Goal: Communication & Community: Participate in discussion

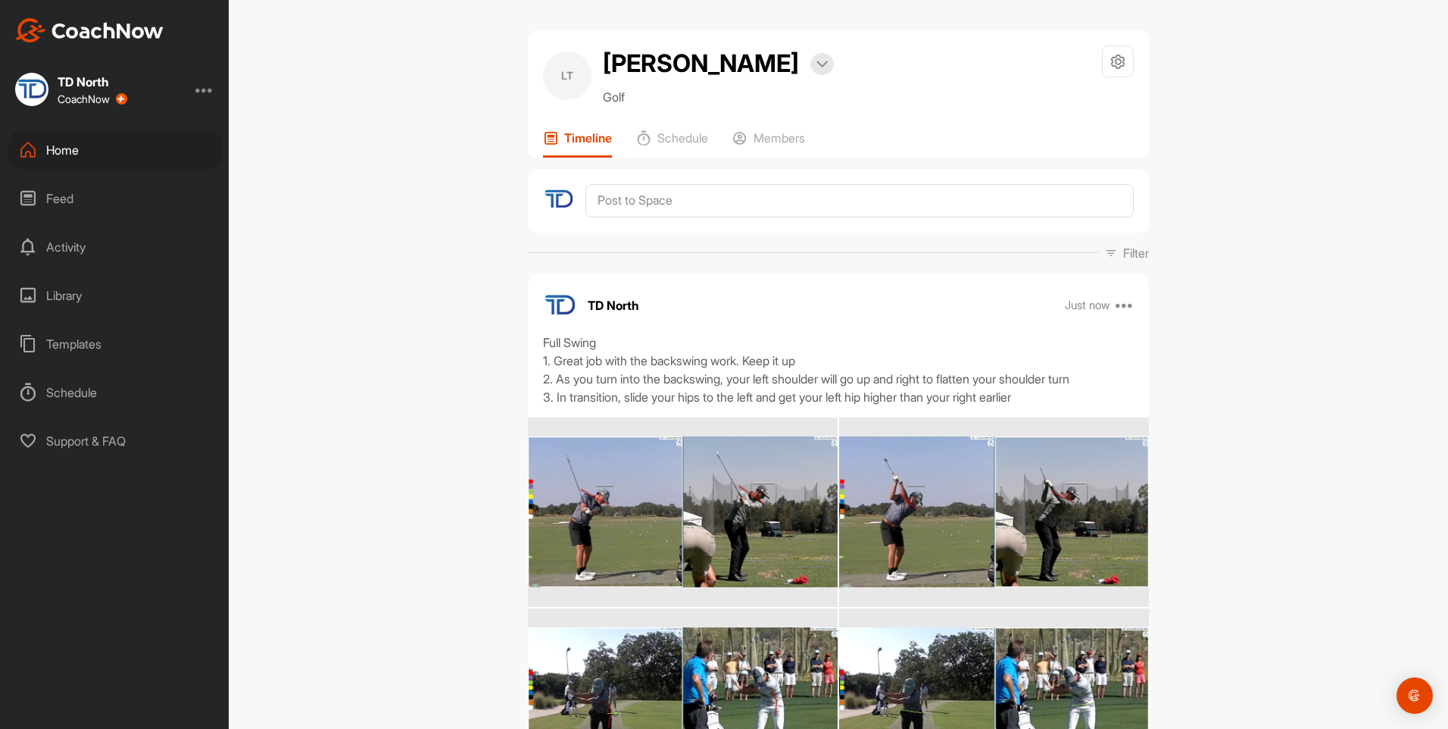
scroll to position [170, 0]
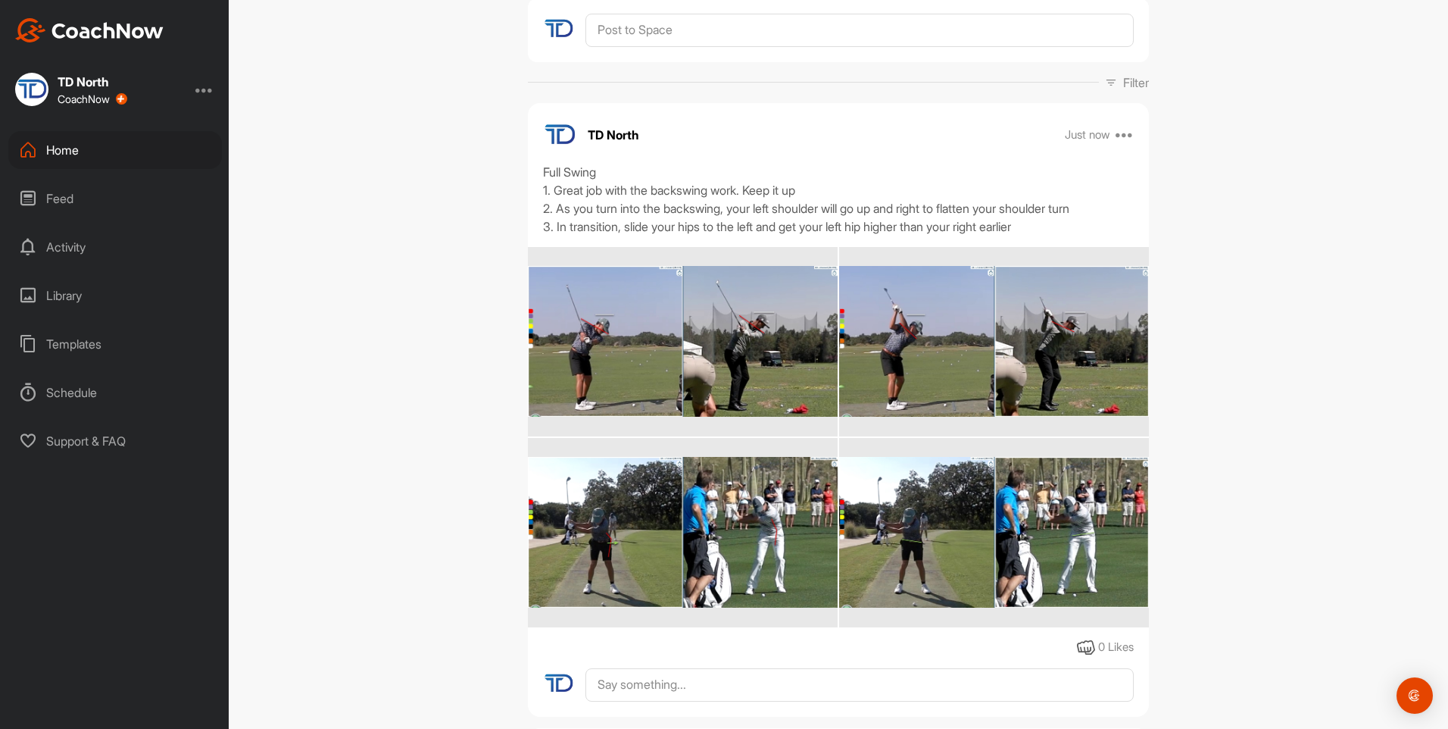
click at [111, 155] on div "Home" at bounding box center [115, 150] width 214 height 38
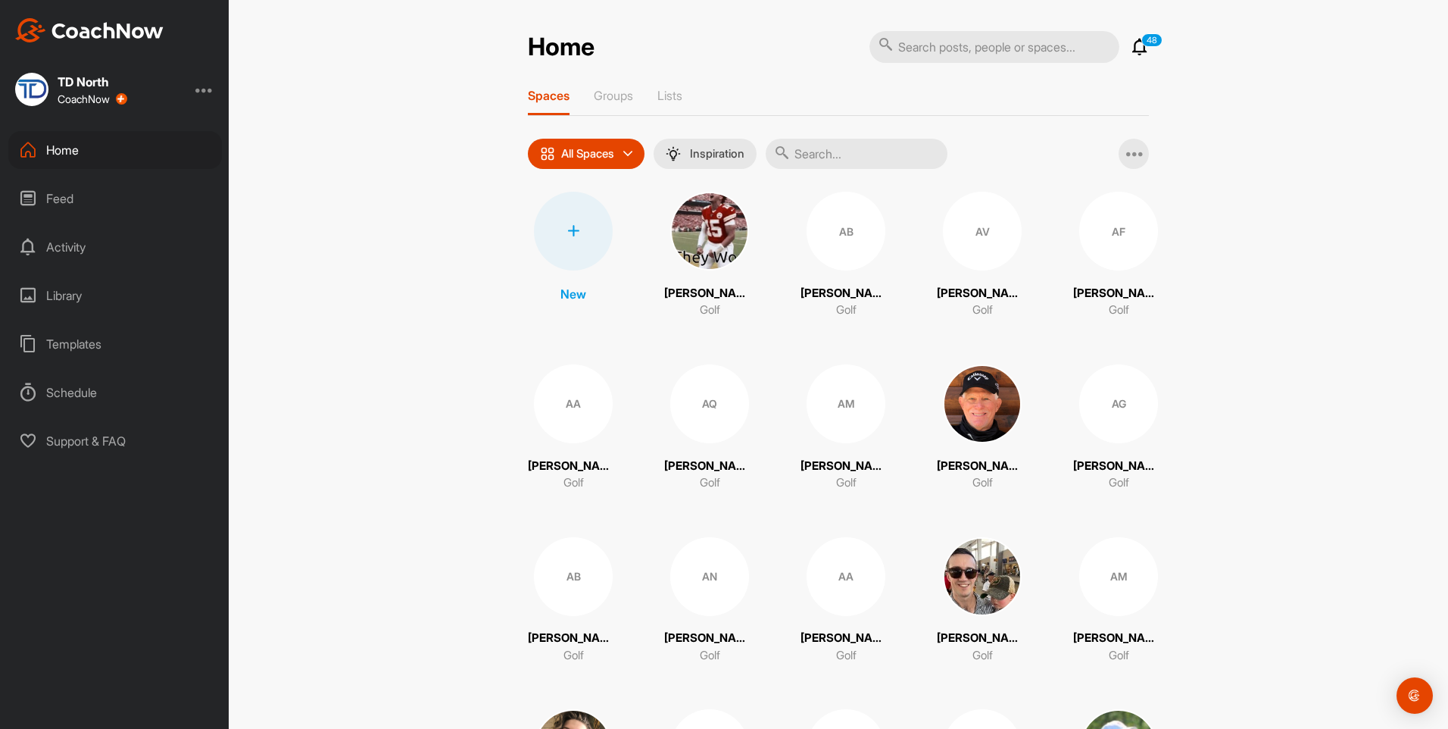
click at [818, 148] on input "text" at bounding box center [857, 154] width 182 height 30
type input "nand"
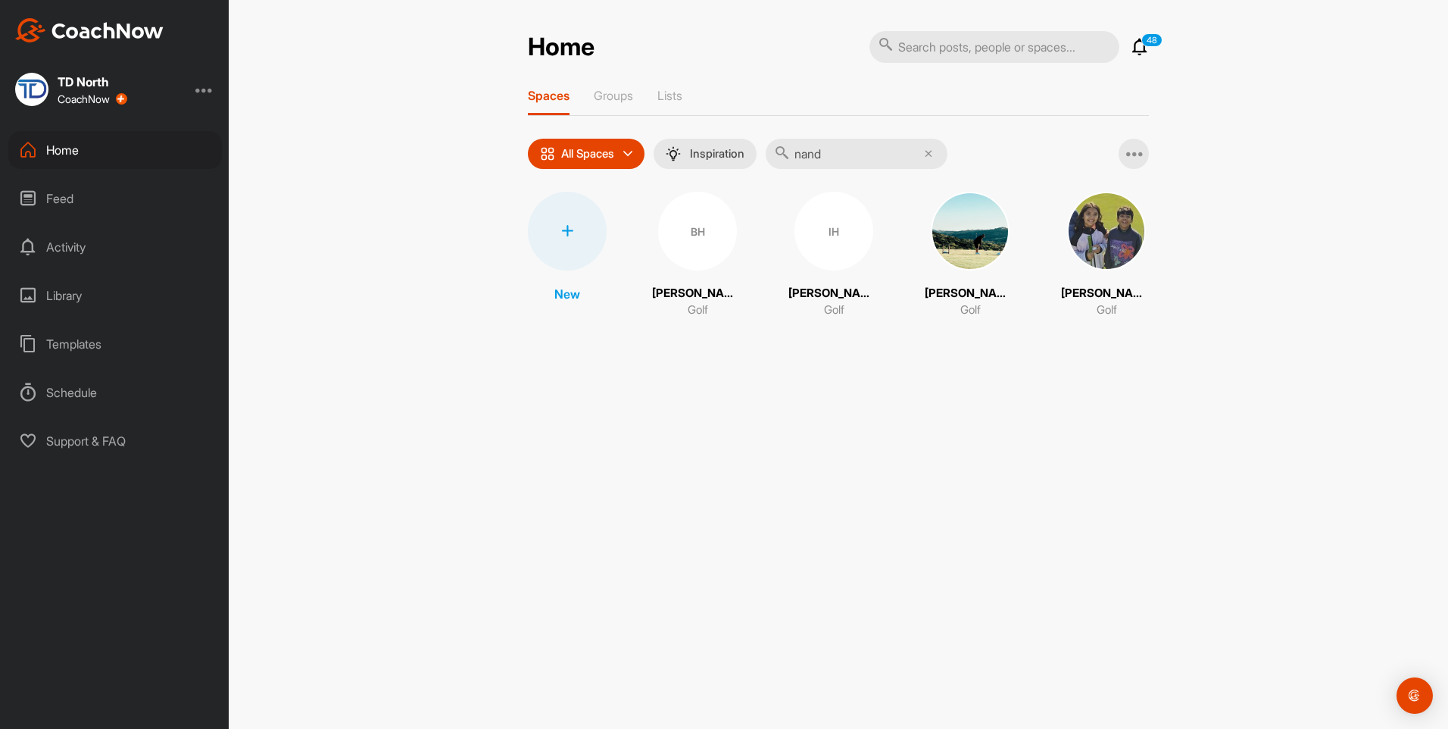
click at [1111, 238] on img at bounding box center [1106, 231] width 79 height 79
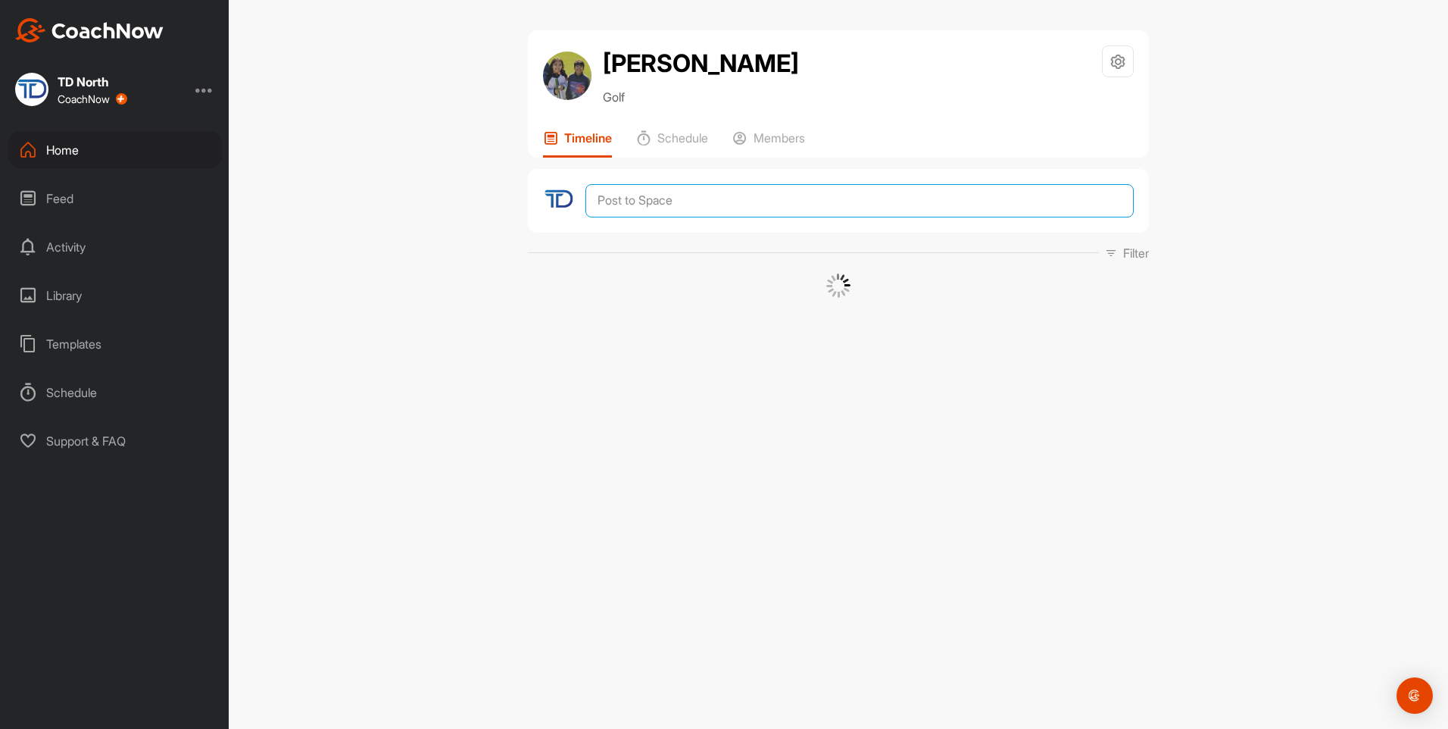
click at [741, 201] on textarea at bounding box center [860, 200] width 548 height 33
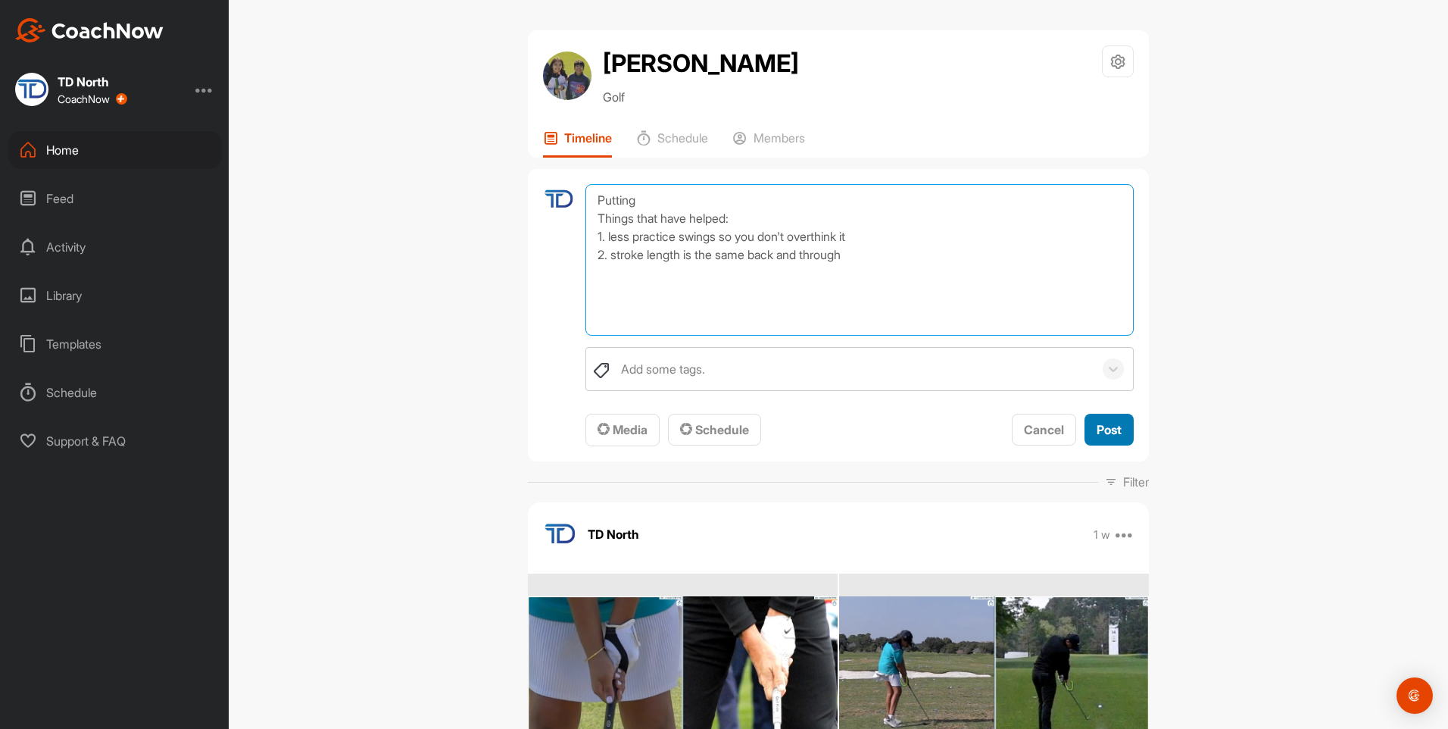
type textarea "Putting Things that have helped: 1. less practice swings so you don't overthink…"
click at [1113, 427] on span "Post" at bounding box center [1109, 429] width 25 height 15
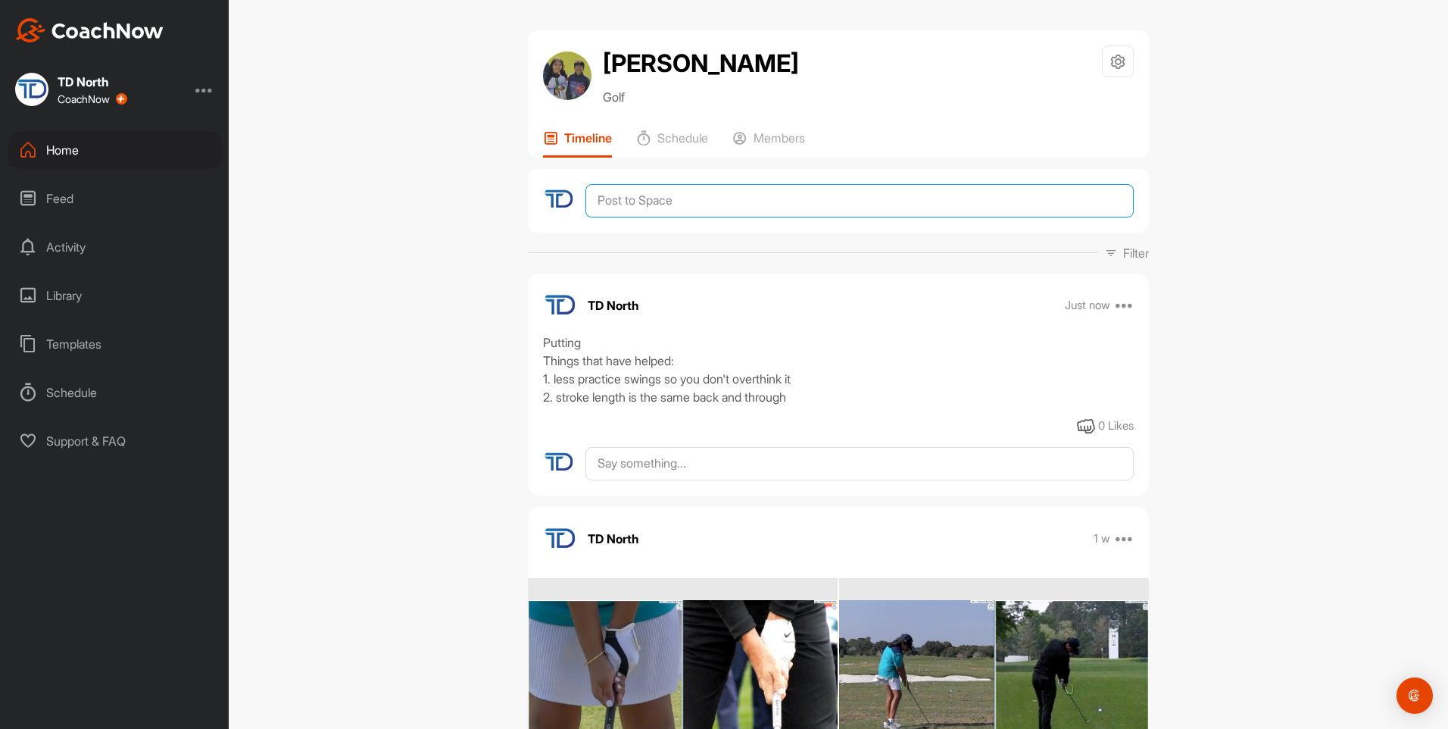
click at [630, 208] on textarea at bounding box center [860, 200] width 548 height 33
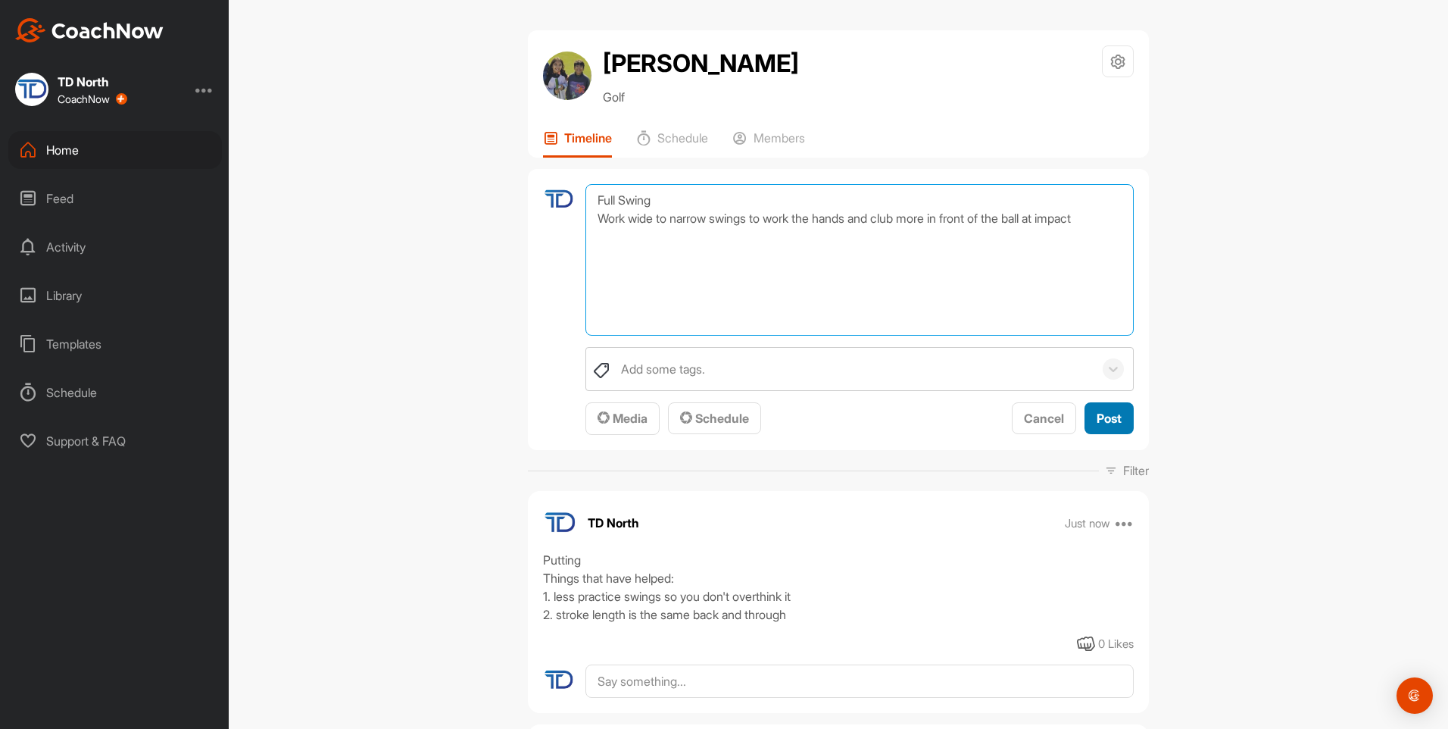
type textarea "Full Swing Work wide to narrow swings to work the hands and club more in front …"
click at [1110, 416] on span "Post" at bounding box center [1109, 418] width 25 height 15
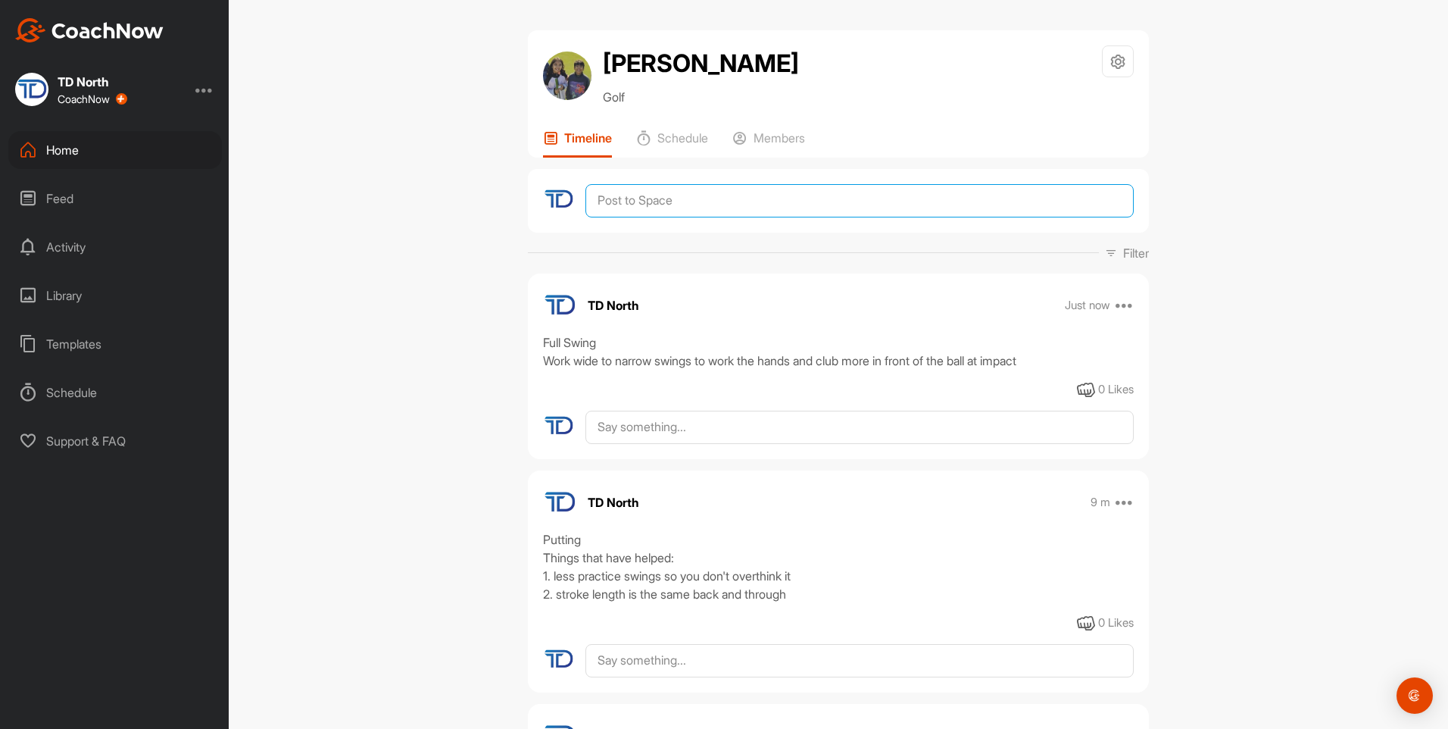
click at [644, 201] on textarea at bounding box center [860, 200] width 548 height 33
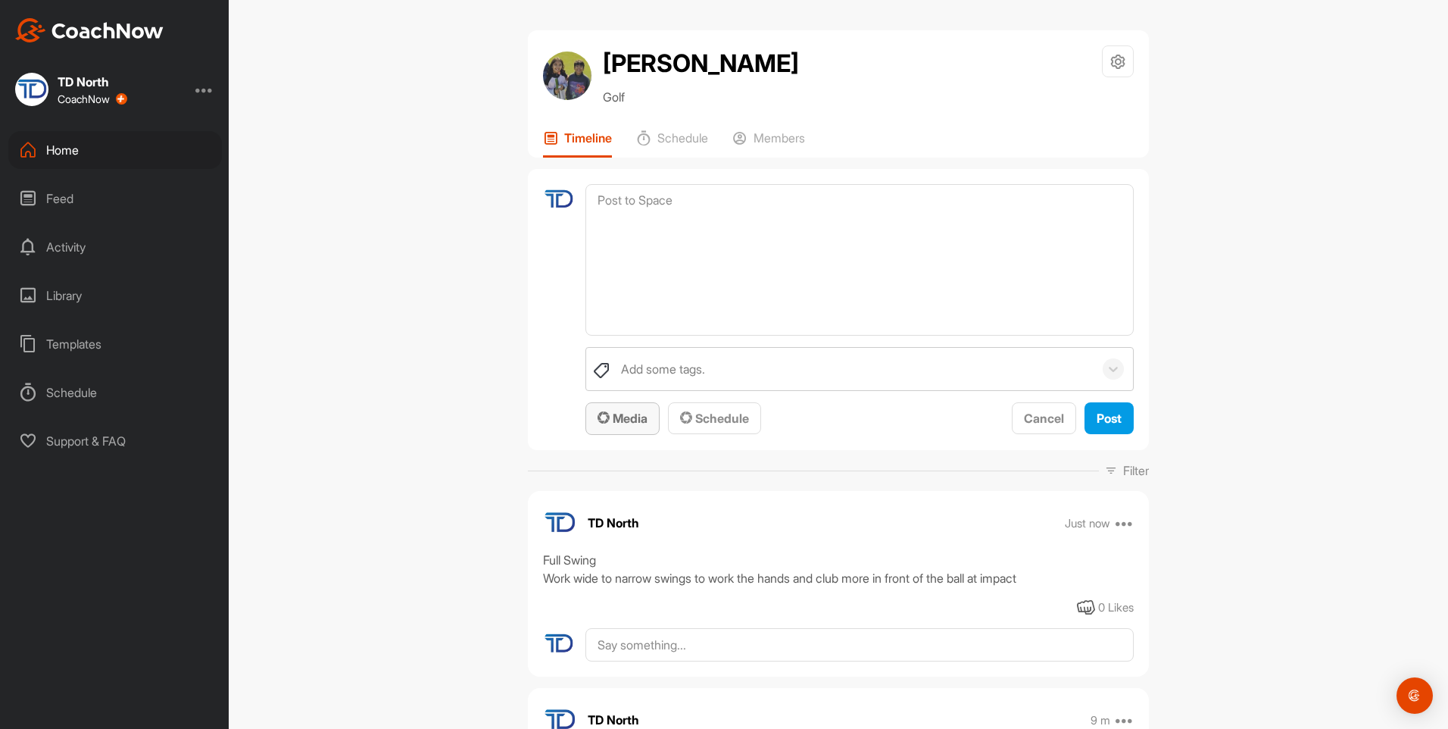
click at [611, 415] on span "Media" at bounding box center [623, 418] width 50 height 15
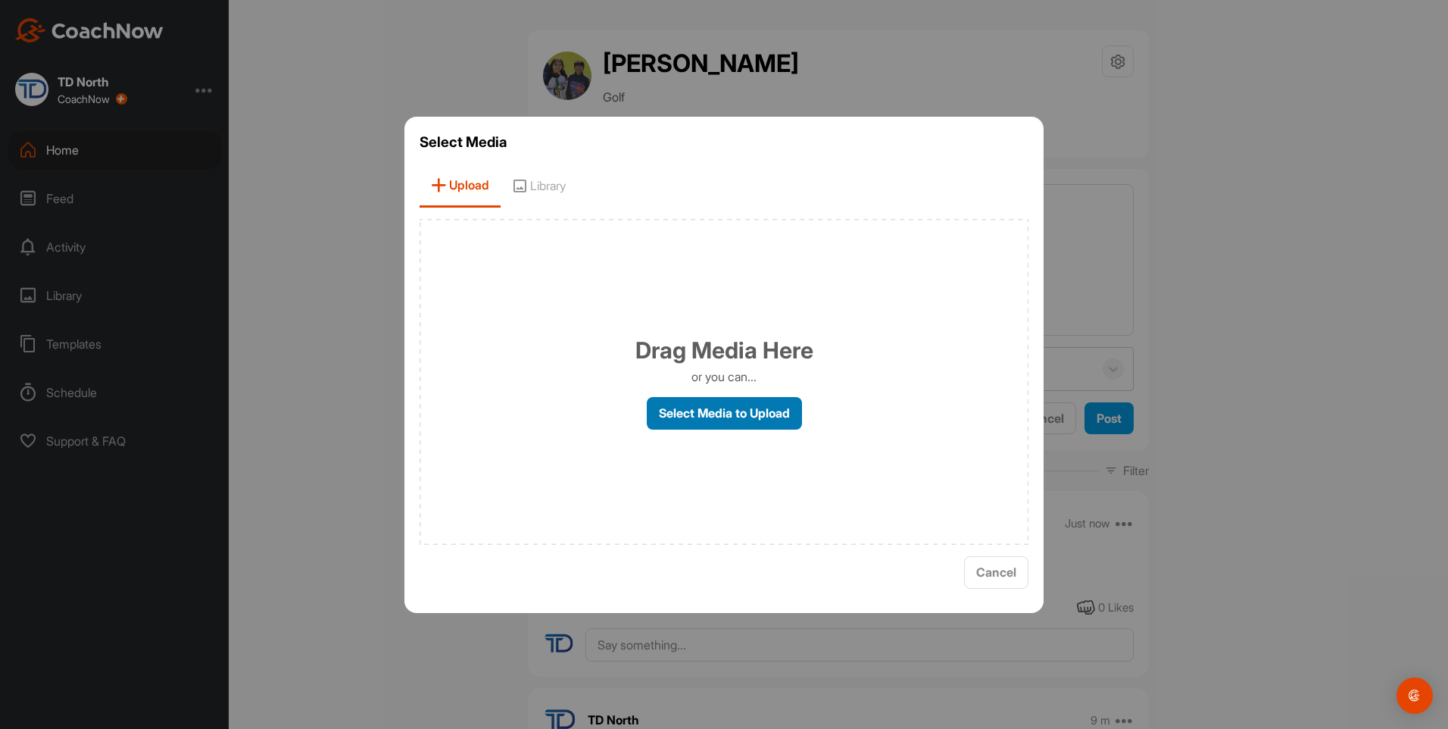
click at [712, 417] on label "Select Media to Upload" at bounding box center [724, 413] width 155 height 33
click at [0, 0] on input "Select Media to Upload" at bounding box center [0, 0] width 0 height 0
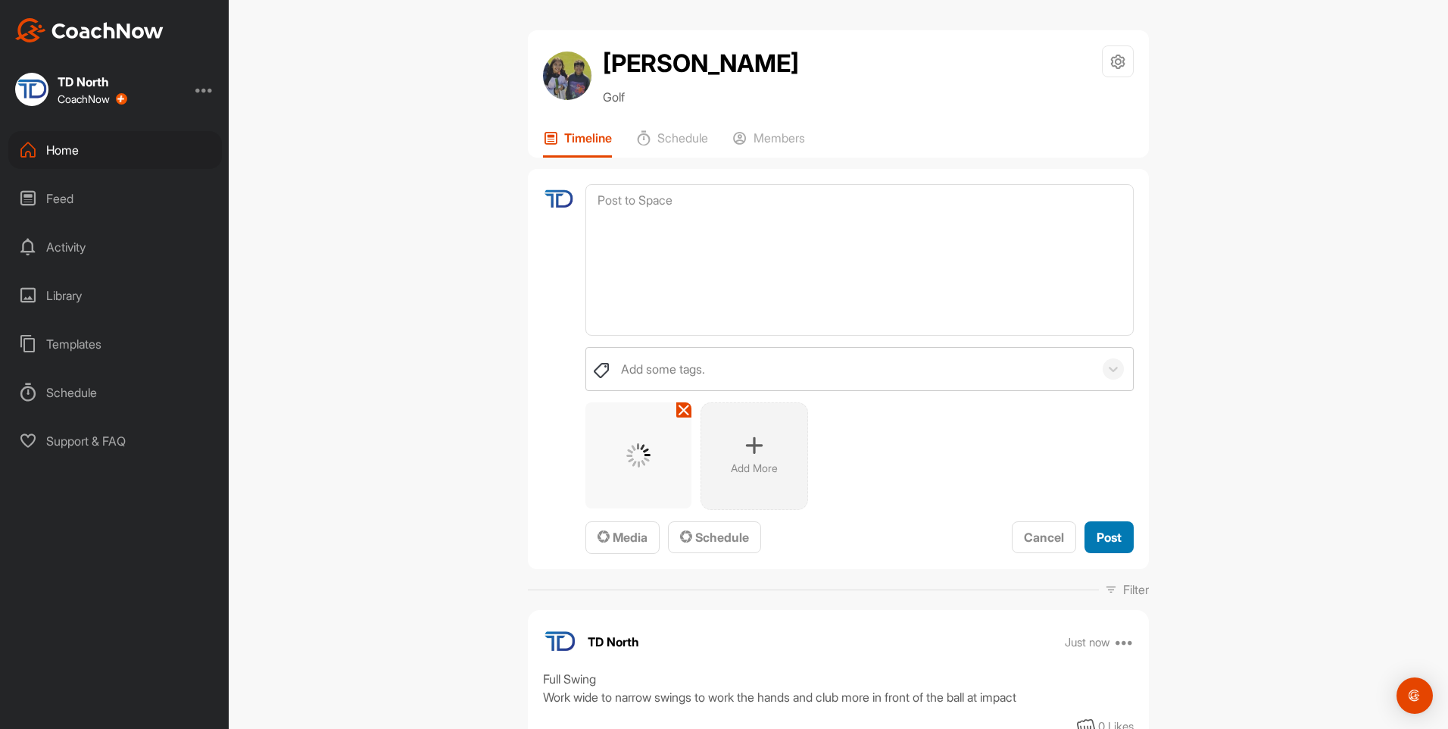
click at [1113, 541] on span "Post" at bounding box center [1109, 536] width 25 height 15
